Goal: Task Accomplishment & Management: Use online tool/utility

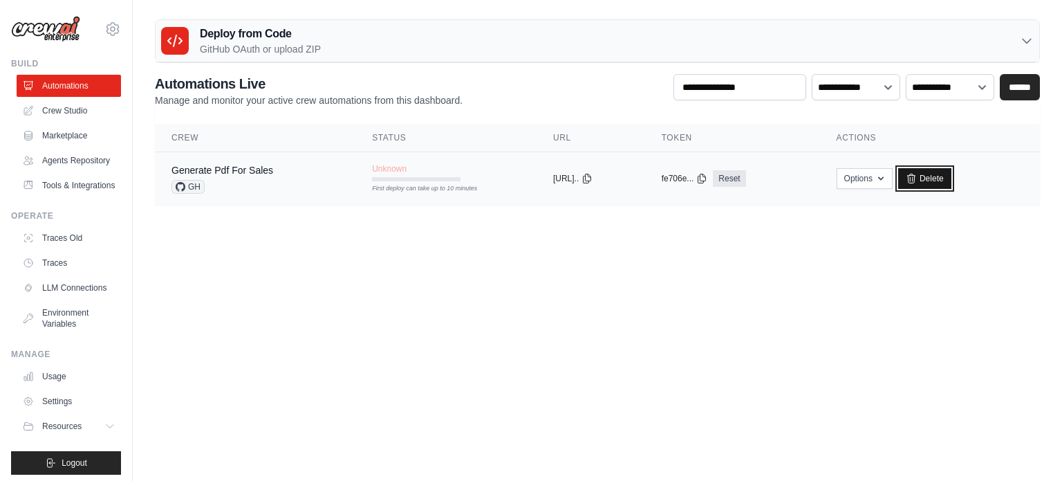
click at [945, 182] on link "Delete" at bounding box center [924, 178] width 53 height 21
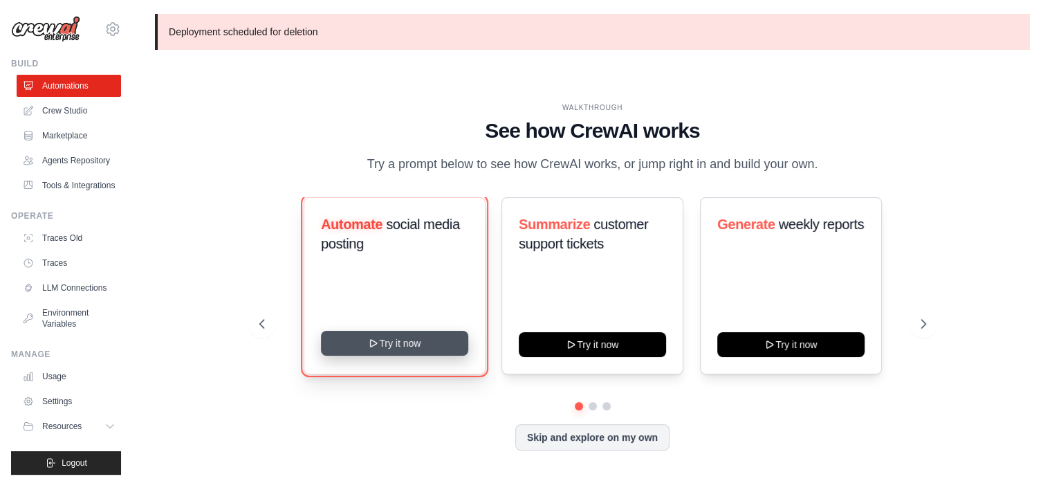
click at [418, 346] on button "Try it now" at bounding box center [394, 343] width 147 height 25
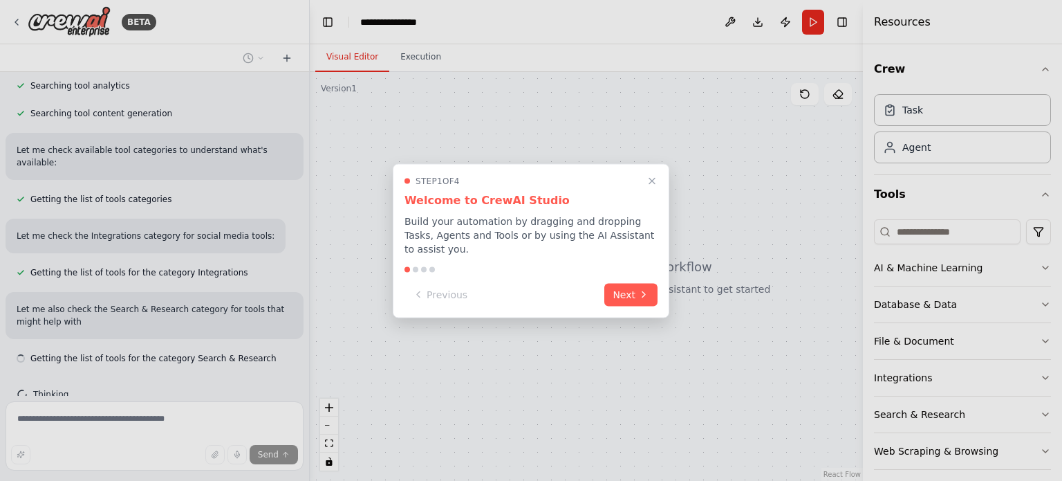
scroll to position [378, 0]
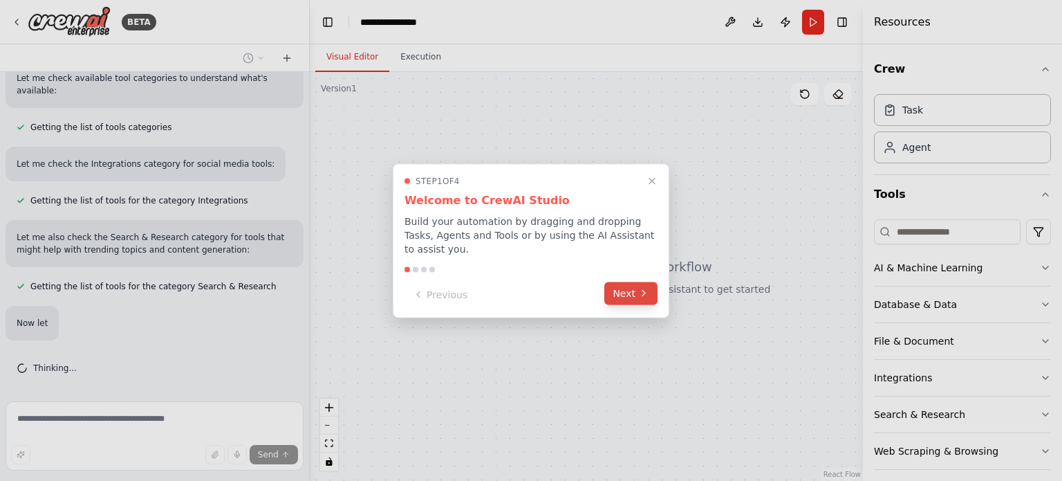
click at [620, 286] on button "Next" at bounding box center [630, 292] width 53 height 23
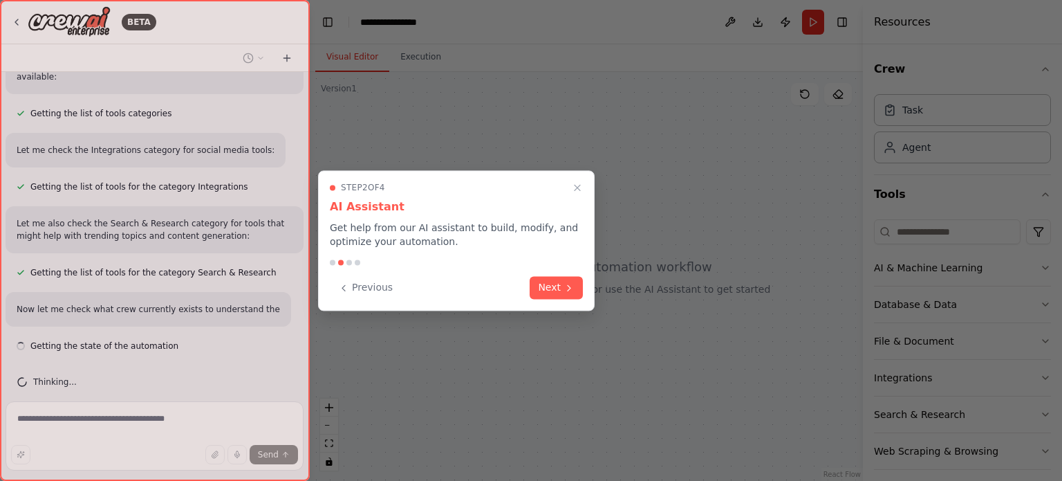
scroll to position [463, 0]
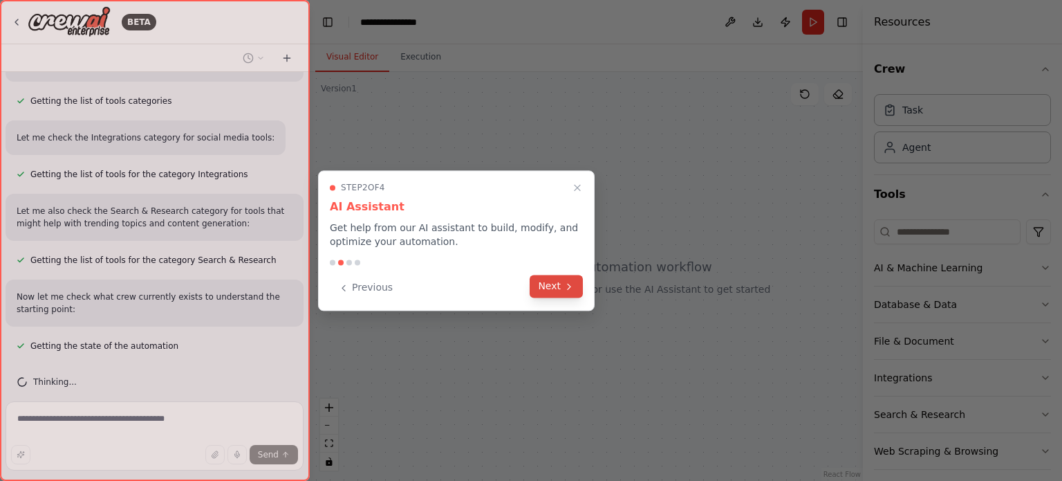
click at [548, 280] on button "Next" at bounding box center [556, 286] width 53 height 23
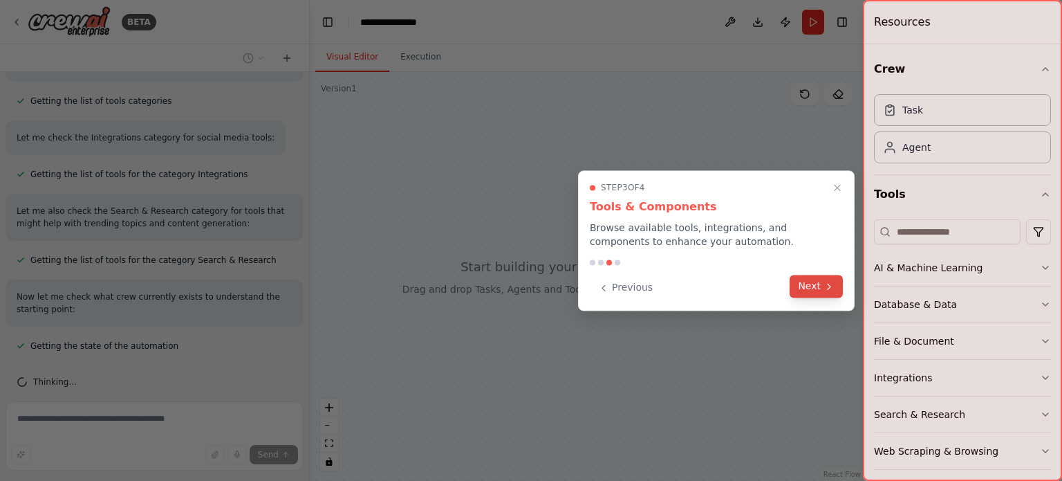
click at [822, 281] on button "Next" at bounding box center [816, 286] width 53 height 23
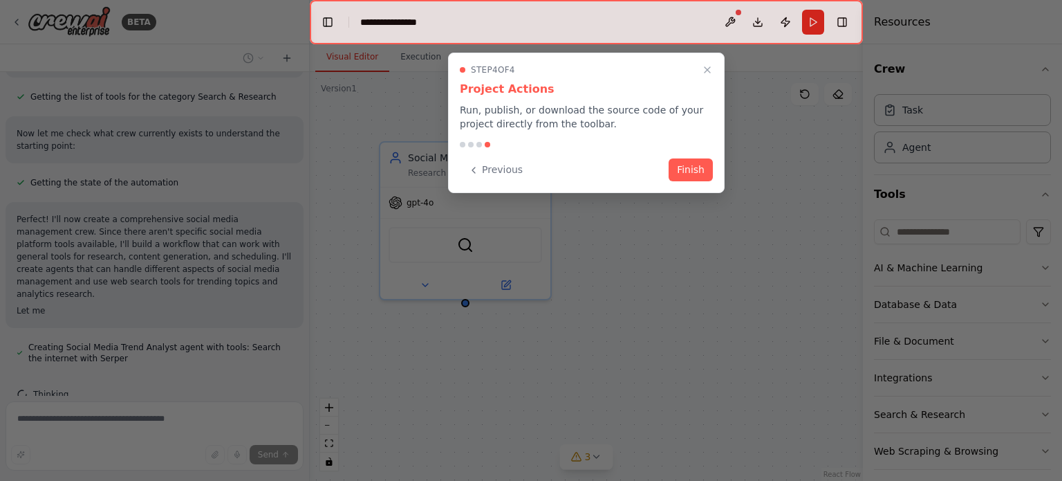
scroll to position [627, 0]
click at [697, 165] on button "Finish" at bounding box center [691, 168] width 44 height 23
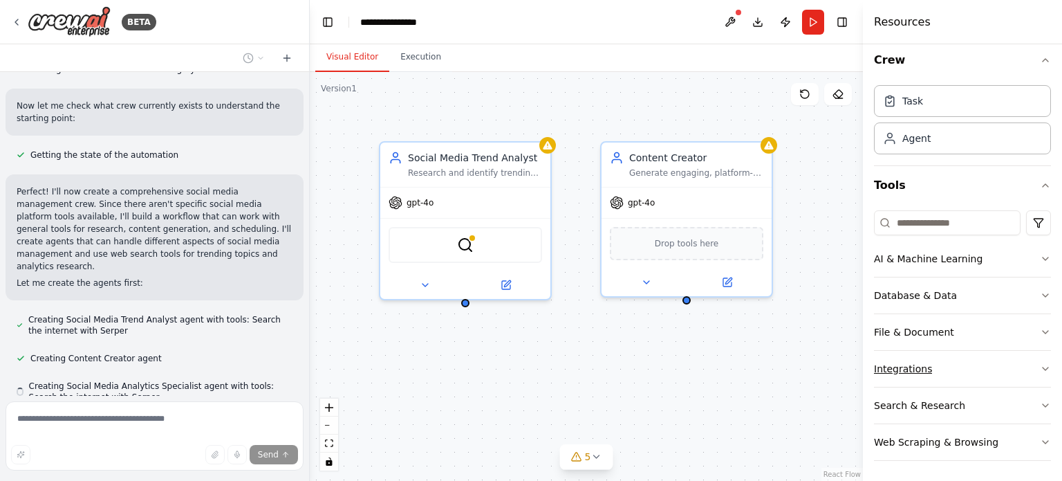
scroll to position [693, 0]
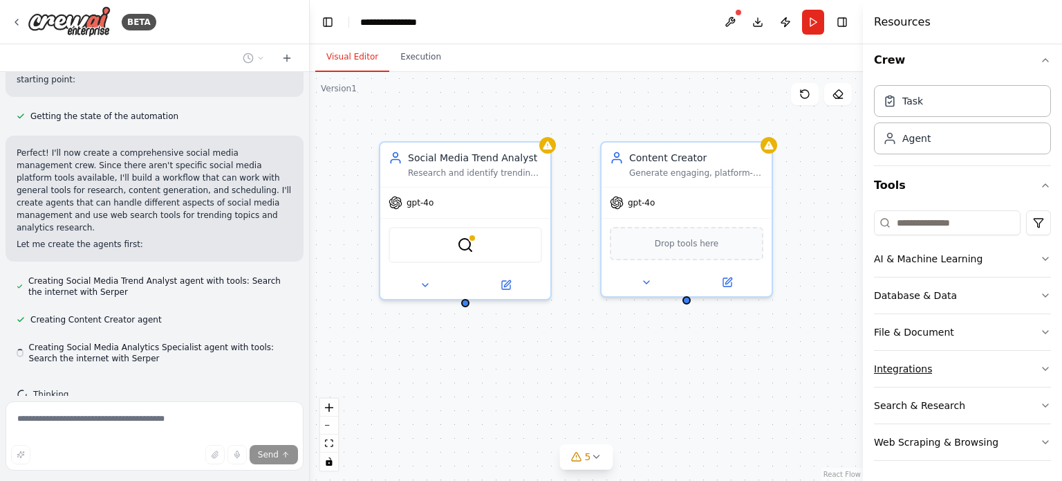
click at [1032, 360] on button "Integrations" at bounding box center [962, 369] width 177 height 36
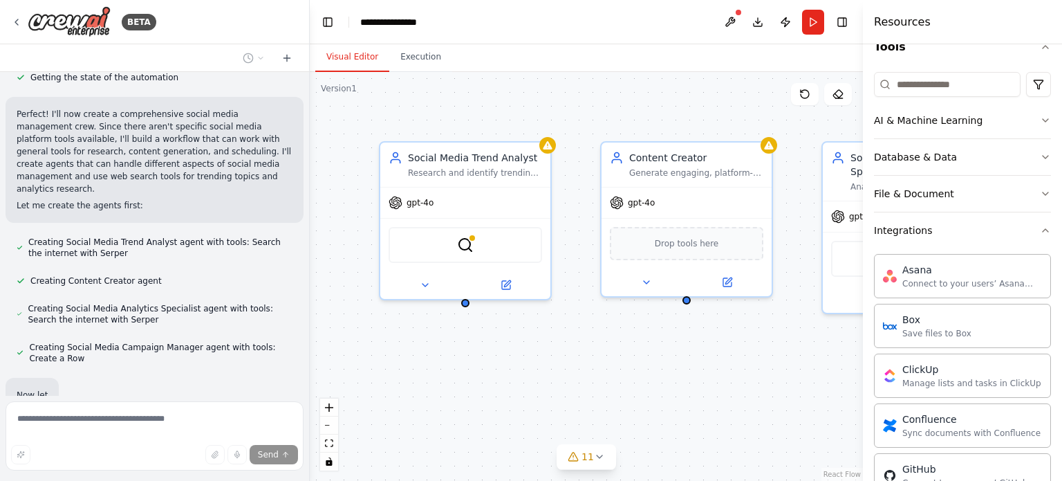
scroll to position [805, 0]
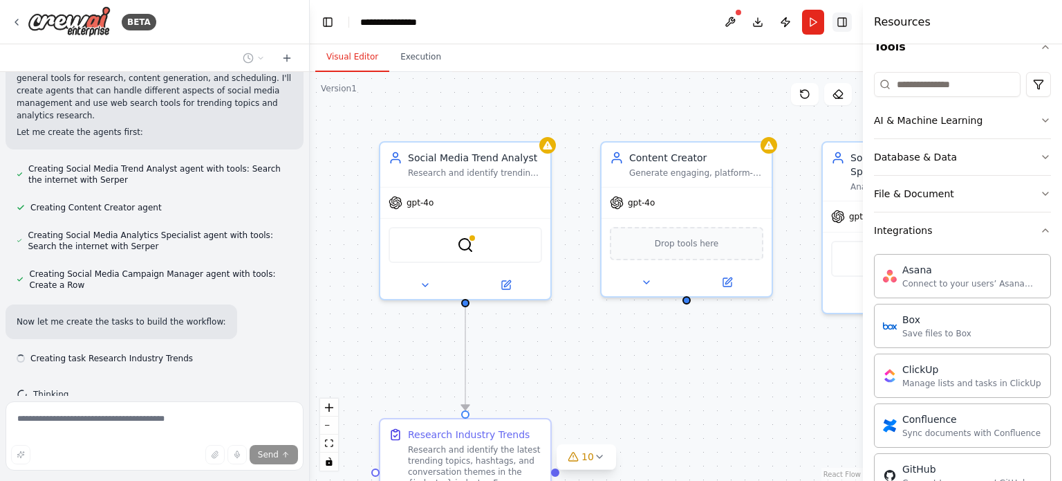
click at [851, 26] on button "Toggle Right Sidebar" at bounding box center [842, 21] width 19 height 19
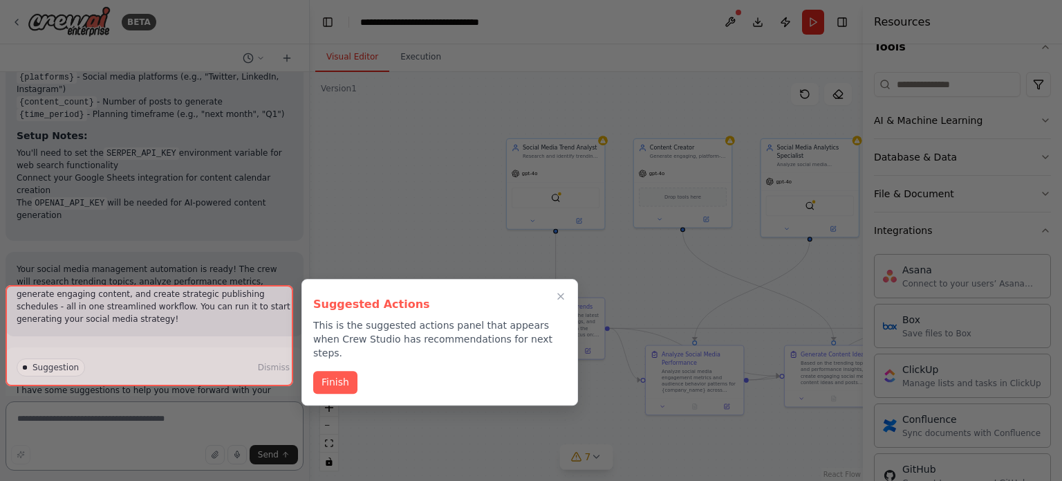
scroll to position [1947, 0]
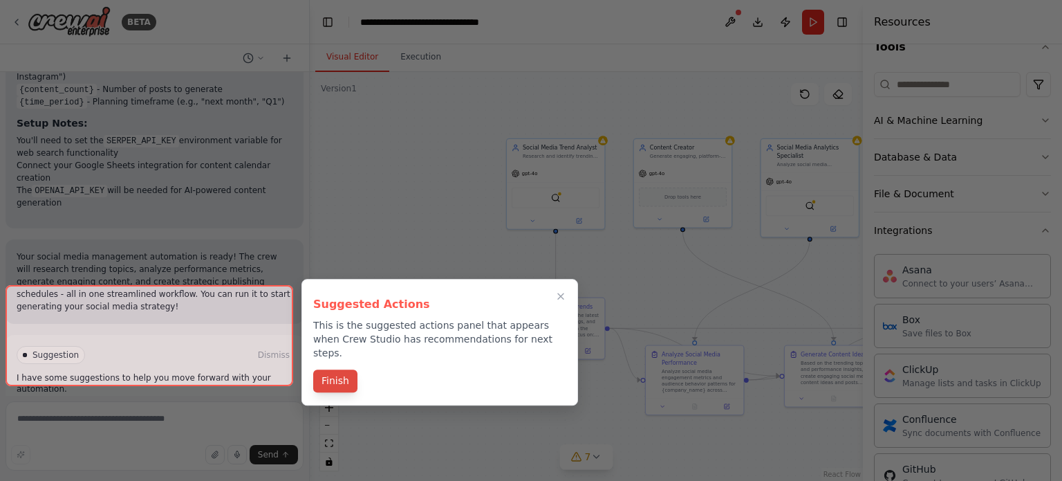
click at [346, 370] on button "Finish" at bounding box center [335, 380] width 44 height 23
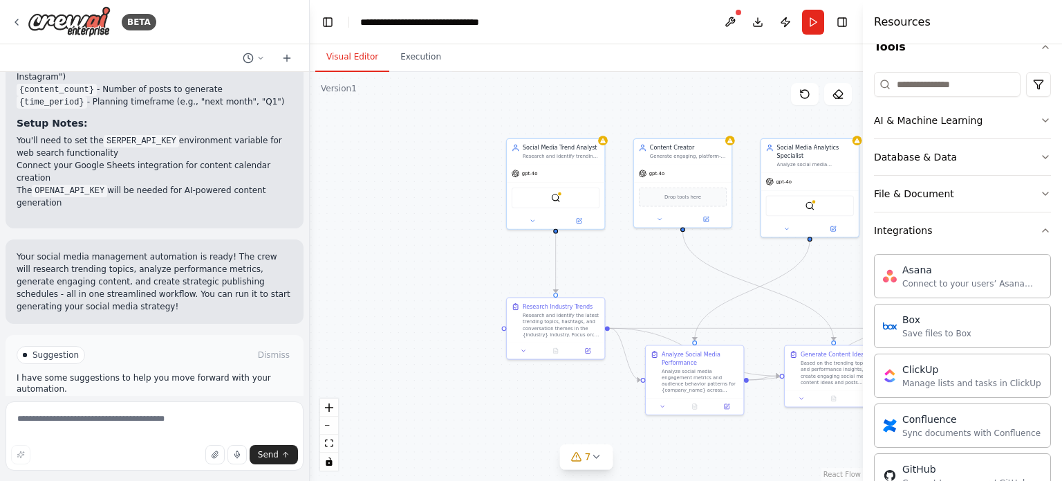
click at [82, 372] on p "I have some suggestions to help you move forward with your automation." at bounding box center [155, 383] width 276 height 22
click at [56, 349] on span "Suggestion" at bounding box center [56, 354] width 46 height 11
click at [39, 349] on span "Suggestion" at bounding box center [56, 354] width 46 height 11
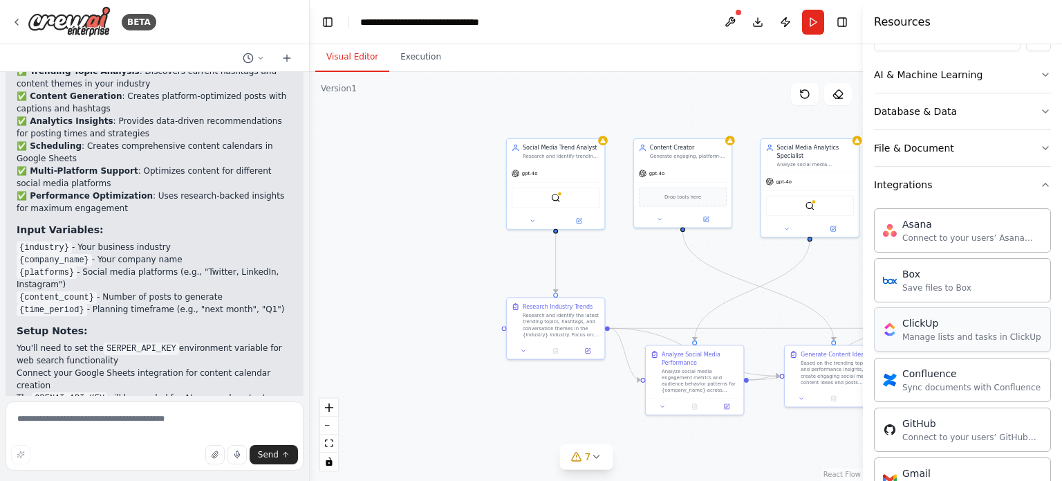
scroll to position [216, 0]
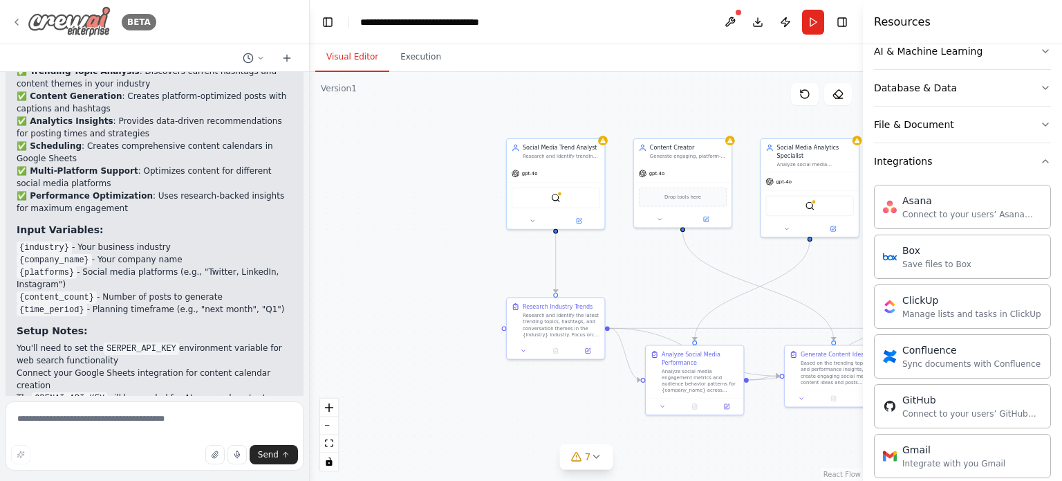
click at [24, 20] on div "BETA" at bounding box center [83, 21] width 145 height 31
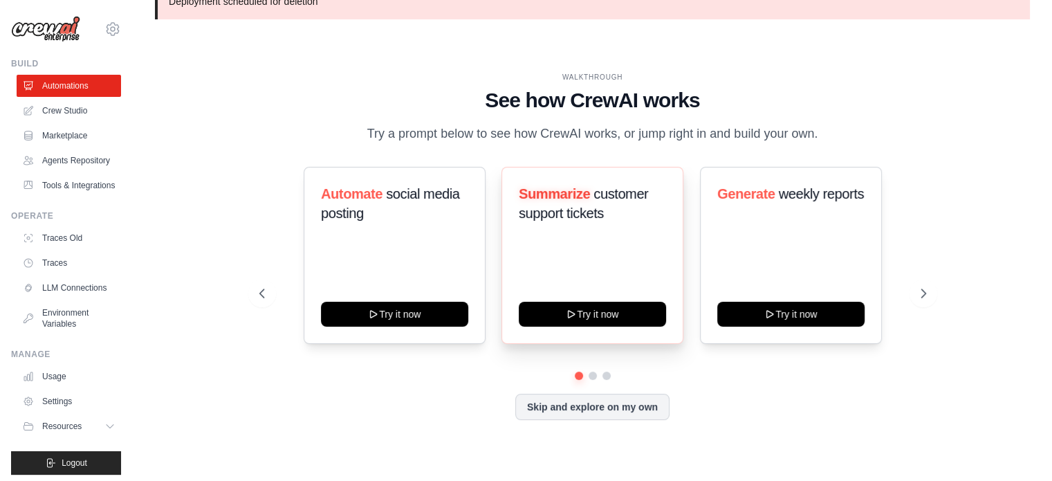
scroll to position [47, 0]
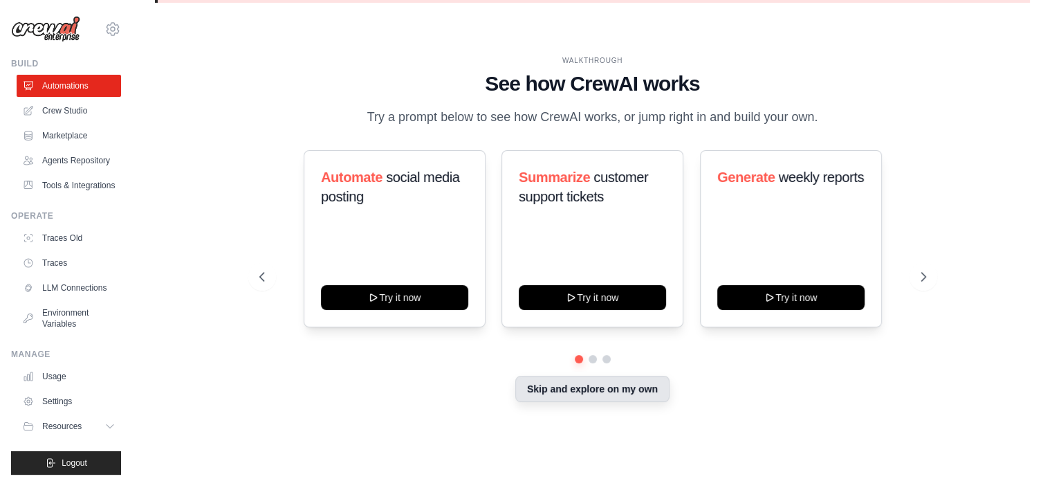
click at [627, 395] on button "Skip and explore on my own" at bounding box center [592, 389] width 154 height 26
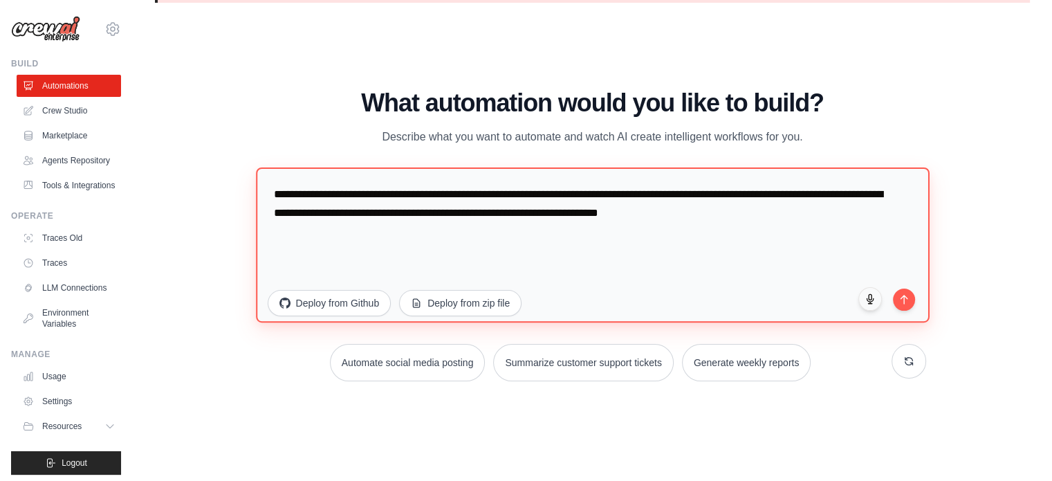
click at [443, 228] on textarea "**********" at bounding box center [593, 244] width 674 height 155
click at [427, 207] on textarea "**********" at bounding box center [593, 244] width 674 height 155
drag, startPoint x: 807, startPoint y: 212, endPoint x: 192, endPoint y: 142, distance: 619.5
click at [192, 142] on div "WALKTHROUGH See how [PERSON_NAME] works Try a prompt below to see how [PERSON_N…" at bounding box center [592, 240] width 875 height 453
click at [766, 236] on textarea "**********" at bounding box center [593, 244] width 674 height 155
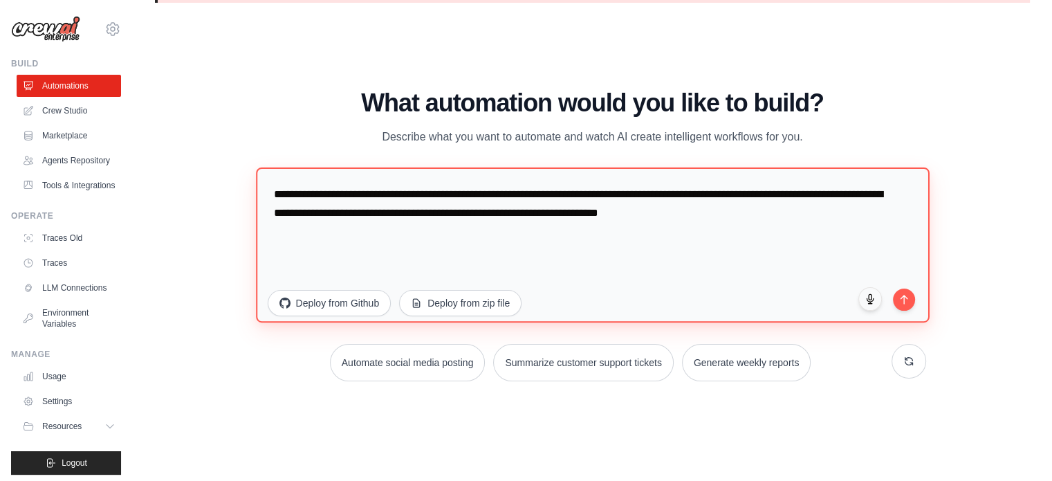
drag, startPoint x: 846, startPoint y: 237, endPoint x: 346, endPoint y: 176, distance: 503.7
click at [346, 176] on textarea "**********" at bounding box center [593, 244] width 674 height 155
type textarea "**********"
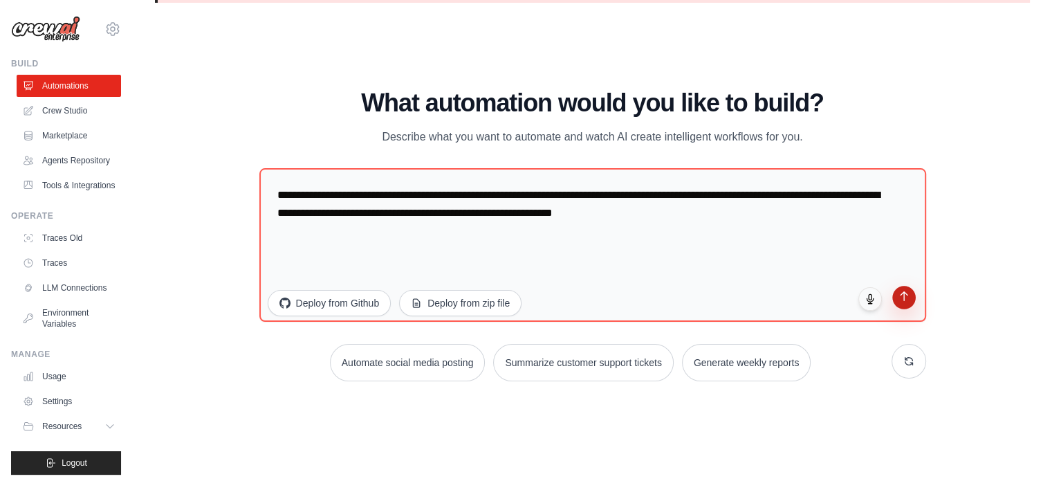
click at [902, 301] on button "submit" at bounding box center [904, 298] width 24 height 24
